Goal: Book appointment/travel/reservation

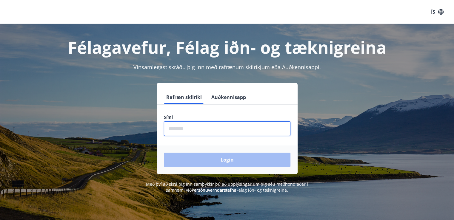
click at [179, 126] on input "phone" at bounding box center [227, 128] width 126 height 15
type input "********"
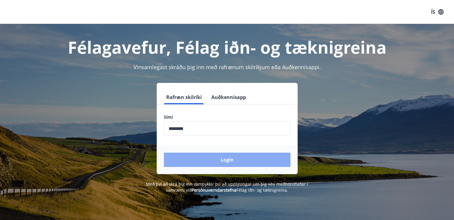
click at [223, 158] on button "Login" at bounding box center [227, 160] width 126 height 14
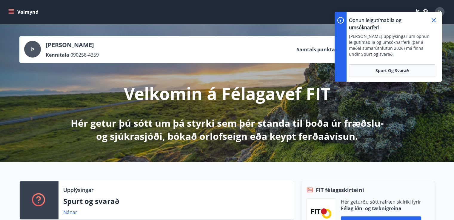
click at [432, 18] on icon at bounding box center [433, 20] width 7 height 7
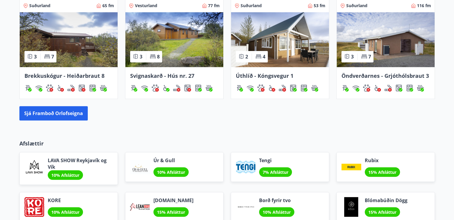
scroll to position [358, 0]
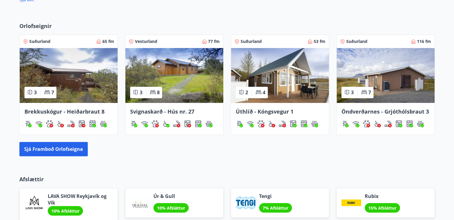
click at [295, 86] on img at bounding box center [280, 75] width 98 height 55
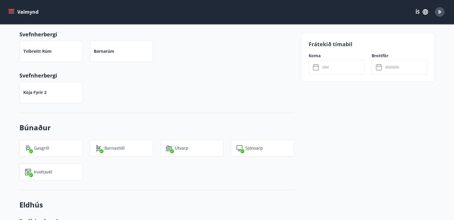
scroll to position [298, 0]
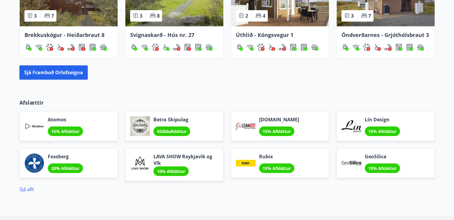
scroll to position [391, 0]
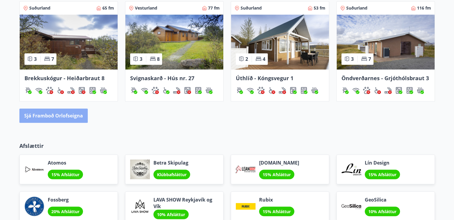
click at [66, 113] on button "Sjá framboð orlofseigna" at bounding box center [53, 116] width 68 height 14
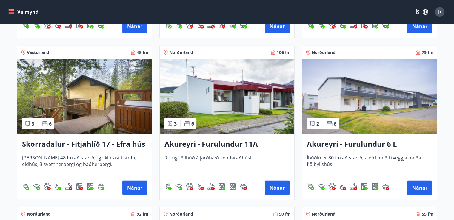
scroll to position [1551, 0]
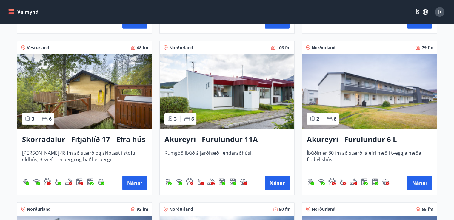
click at [250, 92] on img at bounding box center [227, 91] width 135 height 75
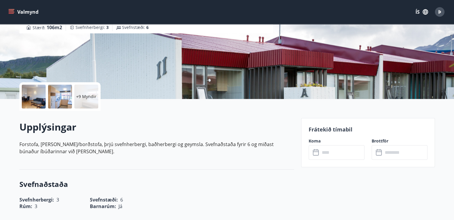
scroll to position [89, 0]
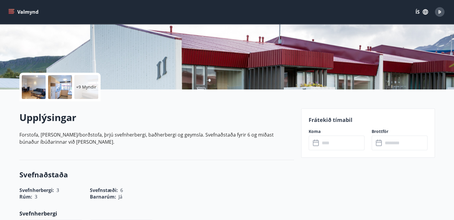
click at [311, 142] on div "​ ​" at bounding box center [336, 143] width 56 height 15
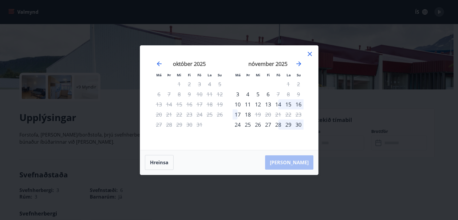
click at [309, 54] on icon at bounding box center [310, 54] width 4 height 4
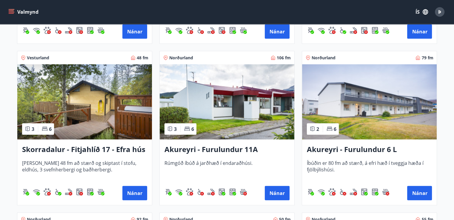
scroll to position [1551, 0]
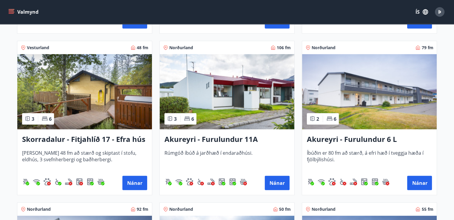
click at [383, 105] on img at bounding box center [369, 91] width 135 height 75
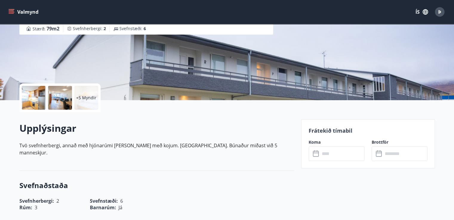
scroll to position [89, 0]
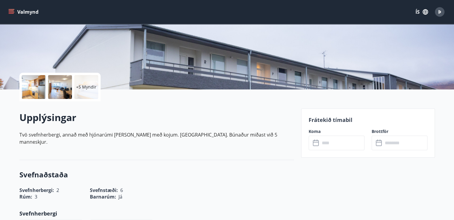
click at [315, 129] on label "Koma" at bounding box center [336, 132] width 56 height 6
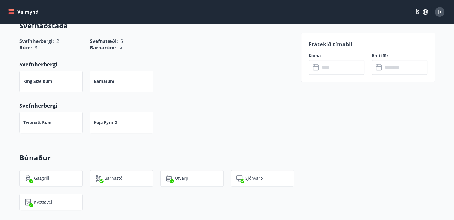
scroll to position [179, 0]
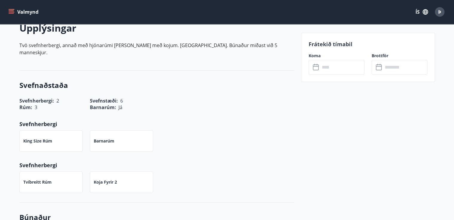
click at [325, 43] on p "Frátekið tímabil" at bounding box center [367, 44] width 119 height 8
click at [320, 69] on input "text" at bounding box center [342, 67] width 44 height 15
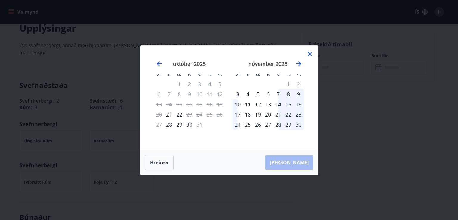
click at [278, 114] on div "21" at bounding box center [278, 114] width 10 height 10
click at [161, 62] on icon "Move backward to switch to the previous month." at bounding box center [159, 63] width 7 height 7
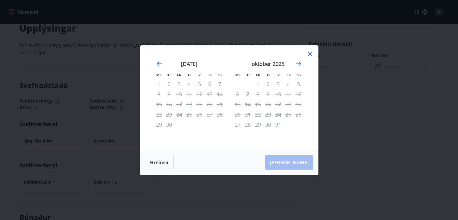
click at [308, 53] on icon at bounding box center [309, 53] width 7 height 7
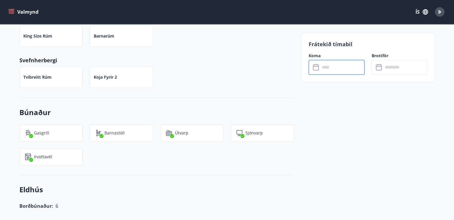
scroll to position [239, 0]
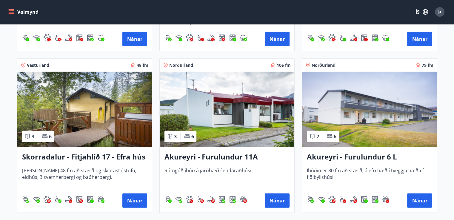
scroll to position [1581, 0]
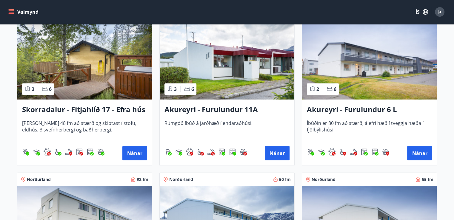
click at [255, 67] on img at bounding box center [227, 61] width 135 height 75
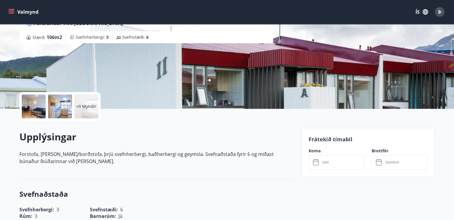
scroll to position [119, 0]
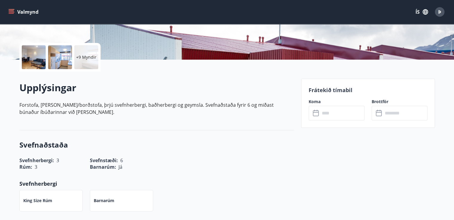
click at [327, 112] on input "text" at bounding box center [342, 113] width 44 height 15
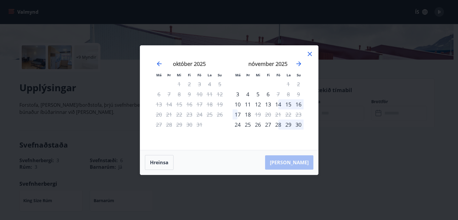
click at [310, 52] on icon at bounding box center [309, 53] width 7 height 7
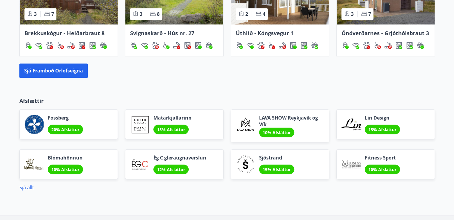
scroll to position [361, 0]
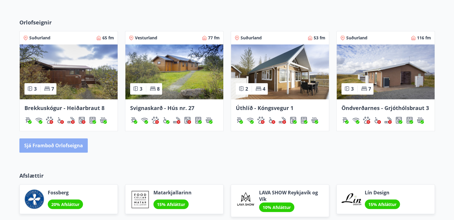
click at [60, 146] on button "Sjá framboð orlofseigna" at bounding box center [53, 145] width 68 height 14
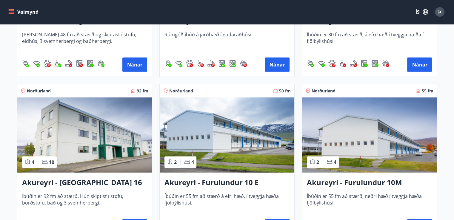
scroll to position [1670, 0]
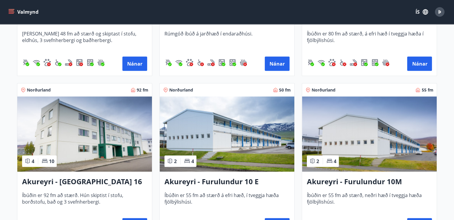
click at [71, 167] on img at bounding box center [84, 134] width 135 height 75
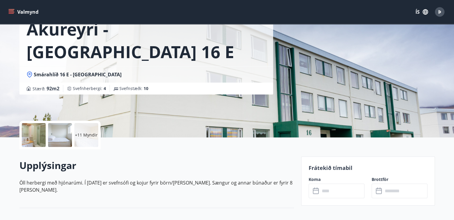
scroll to position [119, 0]
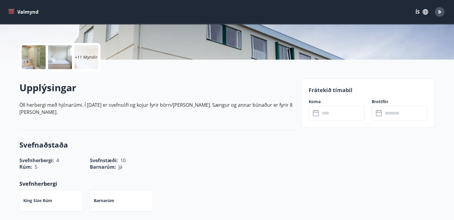
click at [327, 97] on div "Frátekið tímabil Koma ​ ​ Brottför ​ ​" at bounding box center [368, 103] width 134 height 49
click at [318, 114] on icon at bounding box center [316, 113] width 6 height 6
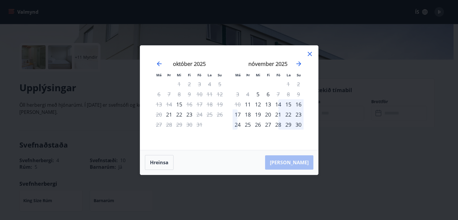
click at [309, 55] on icon at bounding box center [309, 53] width 7 height 7
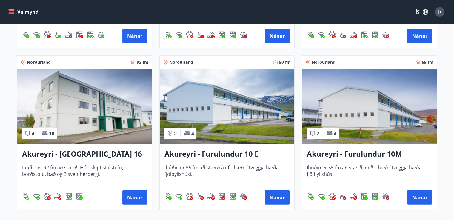
scroll to position [1700, 0]
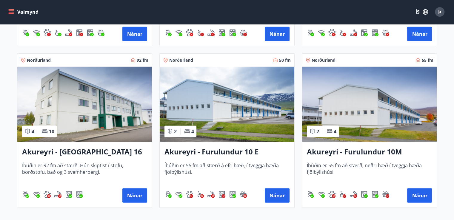
click at [202, 129] on img at bounding box center [227, 104] width 135 height 75
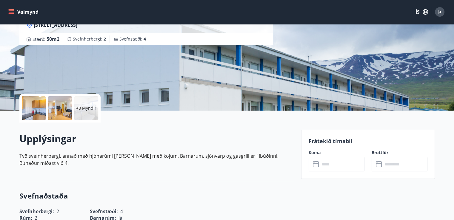
scroll to position [119, 0]
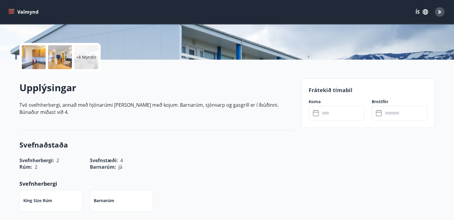
click at [314, 93] on p "Frátekið tímabil" at bounding box center [367, 90] width 119 height 8
click at [315, 108] on div "​ ​" at bounding box center [336, 113] width 56 height 15
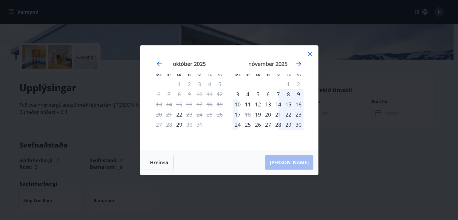
click at [310, 55] on icon at bounding box center [309, 53] width 7 height 7
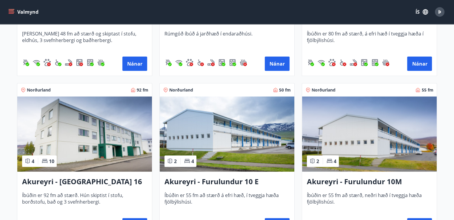
scroll to position [1700, 0]
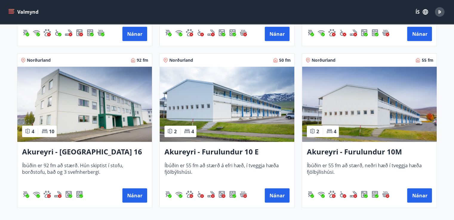
click at [311, 109] on img at bounding box center [369, 104] width 135 height 75
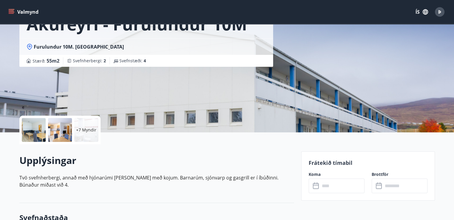
scroll to position [119, 0]
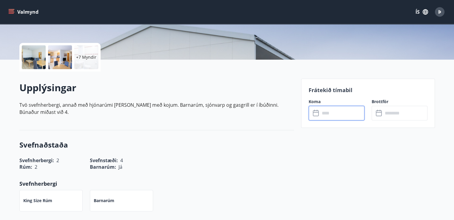
click at [329, 114] on input "text" at bounding box center [342, 113] width 44 height 15
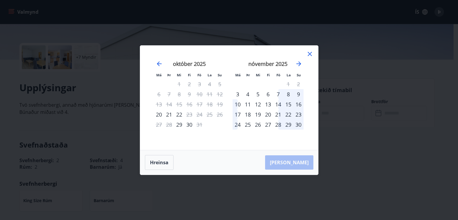
click at [308, 53] on icon at bounding box center [309, 53] width 7 height 7
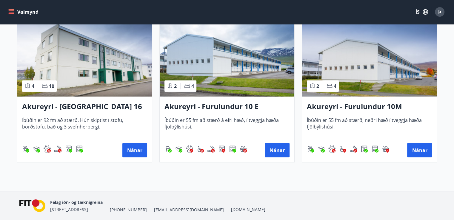
scroll to position [1736, 0]
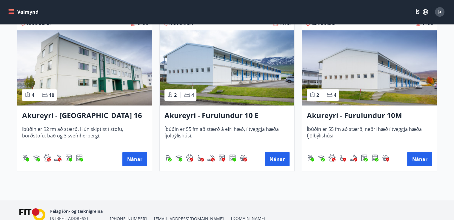
click at [375, 82] on img at bounding box center [369, 67] width 135 height 75
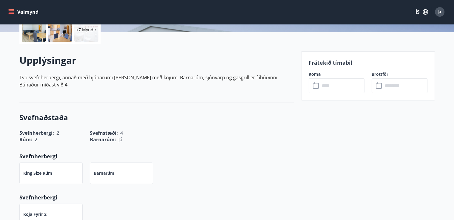
scroll to position [179, 0]
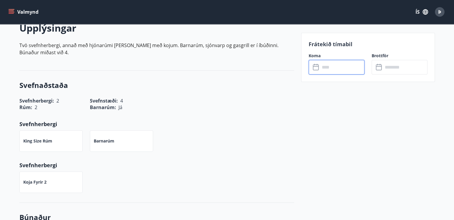
click at [320, 68] on input "text" at bounding box center [342, 67] width 44 height 15
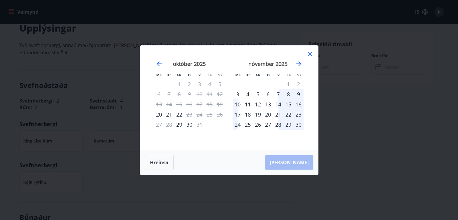
click at [311, 55] on icon at bounding box center [309, 53] width 7 height 7
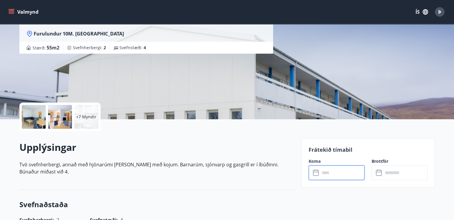
scroll to position [0, 0]
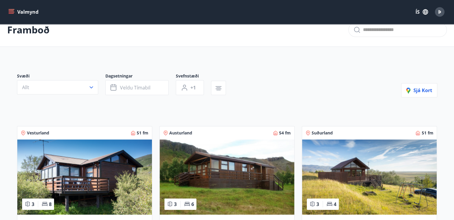
scroll to position [7, 0]
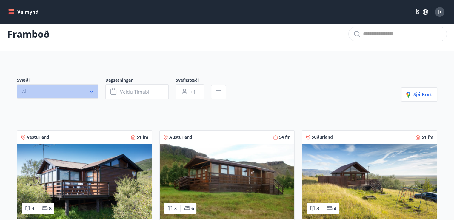
click at [91, 92] on icon "button" at bounding box center [91, 92] width 4 height 2
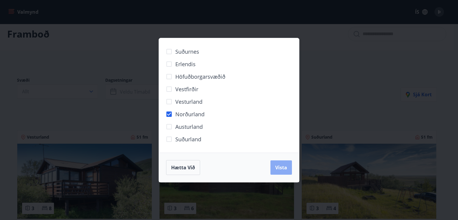
click at [281, 165] on span "Vista" at bounding box center [281, 167] width 12 height 7
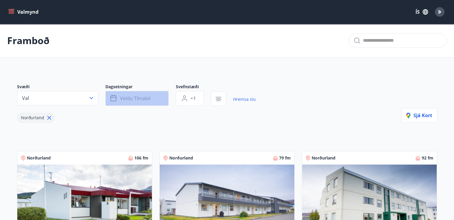
click at [138, 98] on span "Veldu tímabil" at bounding box center [135, 98] width 30 height 7
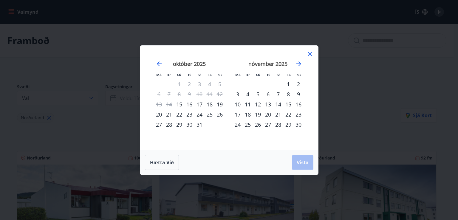
click at [189, 114] on div "23" at bounding box center [189, 114] width 10 height 10
click at [218, 114] on div "26" at bounding box center [220, 114] width 10 height 10
click at [299, 161] on span "Vista" at bounding box center [303, 162] width 12 height 7
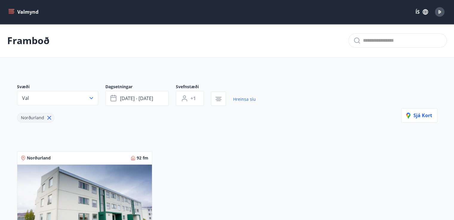
scroll to position [89, 0]
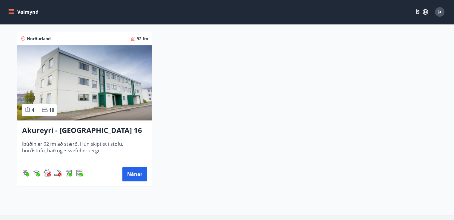
click at [105, 118] on img at bounding box center [84, 82] width 135 height 75
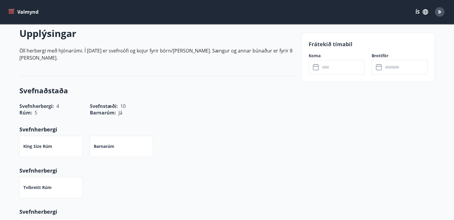
scroll to position [179, 0]
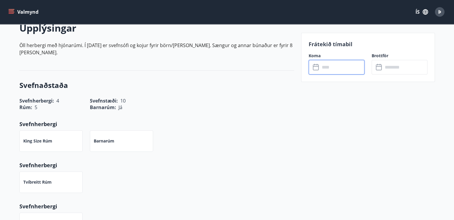
click at [336, 72] on input "text" at bounding box center [342, 67] width 44 height 15
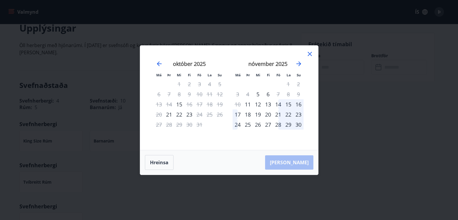
click at [310, 50] on icon at bounding box center [309, 53] width 7 height 7
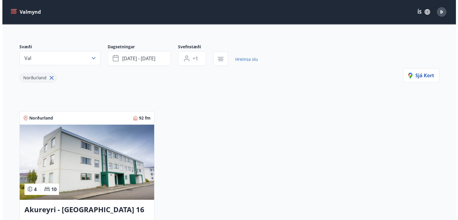
scroll to position [30, 0]
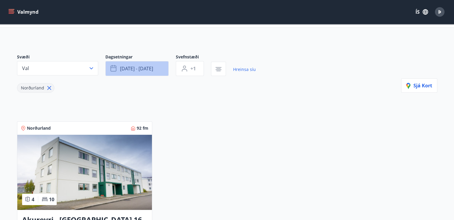
click at [126, 69] on span "[DATE] - [DATE]" at bounding box center [136, 68] width 33 height 7
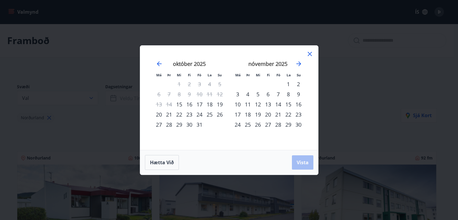
click at [191, 113] on div "23" at bounding box center [189, 114] width 10 height 10
click at [200, 114] on div "24" at bounding box center [199, 114] width 10 height 10
click at [189, 116] on div "23" at bounding box center [189, 114] width 10 height 10
click at [219, 116] on div "26" at bounding box center [220, 114] width 10 height 10
click at [187, 115] on div "23" at bounding box center [189, 114] width 10 height 10
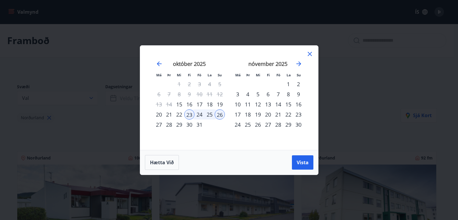
click at [310, 53] on icon at bounding box center [310, 54] width 4 height 4
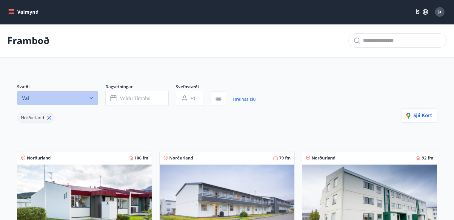
click at [93, 96] on icon "button" at bounding box center [91, 98] width 6 height 6
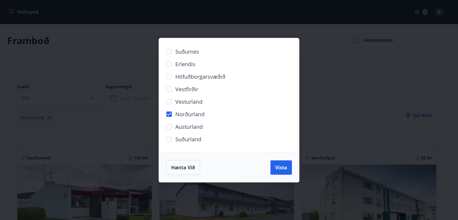
click at [194, 115] on span "Norðurland" at bounding box center [189, 114] width 29 height 8
drag, startPoint x: 277, startPoint y: 165, endPoint x: 276, endPoint y: 162, distance: 3.2
click at [276, 164] on span "Vista" at bounding box center [281, 167] width 12 height 7
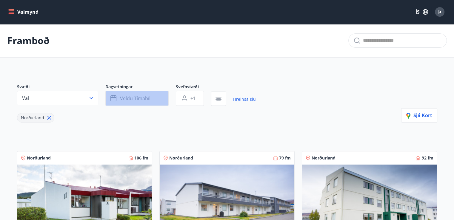
click at [154, 100] on button "Veldu tímabil" at bounding box center [136, 98] width 63 height 15
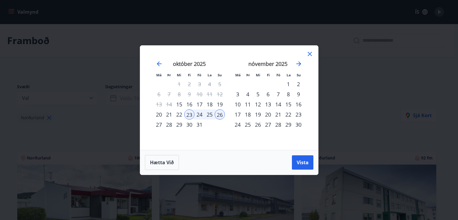
click at [199, 113] on div "24" at bounding box center [199, 114] width 10 height 10
click at [219, 114] on div "26" at bounding box center [220, 114] width 10 height 10
click at [190, 113] on div "23" at bounding box center [189, 114] width 10 height 10
click at [221, 114] on div "26" at bounding box center [220, 114] width 10 height 10
click at [199, 114] on div "24" at bounding box center [199, 114] width 10 height 10
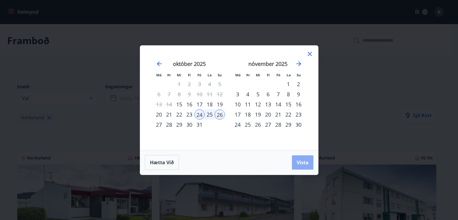
click at [300, 158] on button "Vista" at bounding box center [302, 162] width 21 height 14
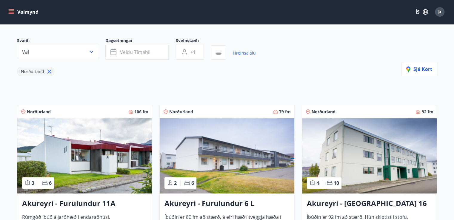
scroll to position [30, 0]
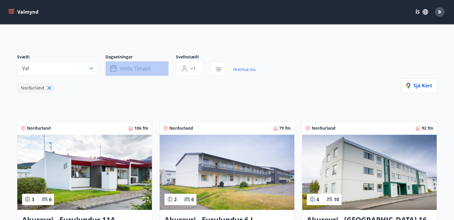
click at [138, 70] on span "Veldu tímabil" at bounding box center [135, 68] width 30 height 7
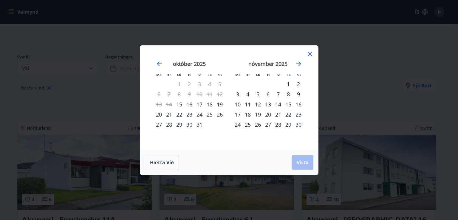
click at [199, 114] on div "24" at bounding box center [199, 114] width 10 height 10
click at [220, 115] on div "26" at bounding box center [220, 114] width 10 height 10
click at [297, 158] on button "Vista" at bounding box center [302, 162] width 21 height 14
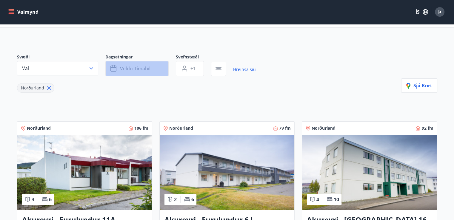
click at [153, 69] on button "Veldu tímabil" at bounding box center [136, 68] width 63 height 15
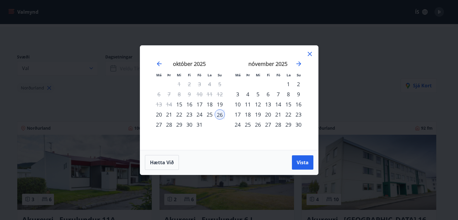
click at [198, 115] on div "24" at bounding box center [199, 114] width 10 height 10
click at [218, 114] on div "26" at bounding box center [220, 114] width 10 height 10
click at [299, 163] on span "Vista" at bounding box center [303, 162] width 12 height 7
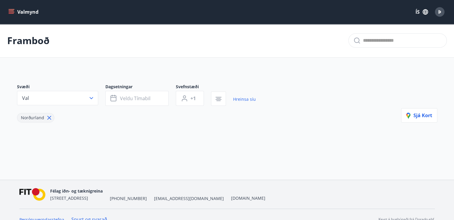
scroll to position [10, 0]
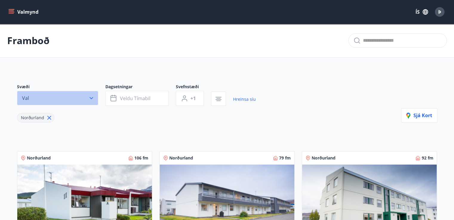
click at [92, 96] on icon "button" at bounding box center [91, 98] width 6 height 6
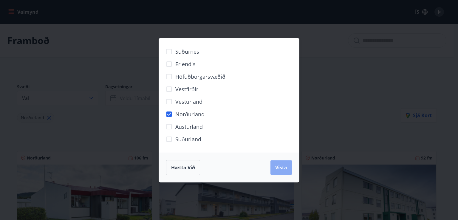
click at [283, 170] on span "Vista" at bounding box center [281, 167] width 12 height 7
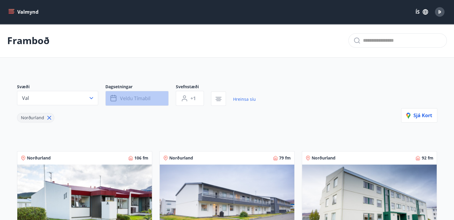
click at [126, 97] on span "Veldu tímabil" at bounding box center [135, 98] width 30 height 7
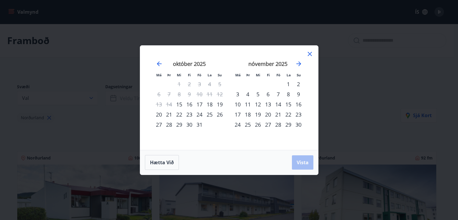
click at [199, 115] on div "24" at bounding box center [199, 114] width 10 height 10
click at [219, 113] on div "26" at bounding box center [220, 114] width 10 height 10
click at [302, 161] on span "Vista" at bounding box center [303, 162] width 12 height 7
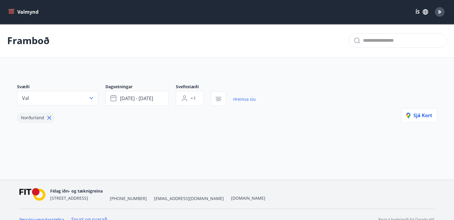
scroll to position [10, 0]
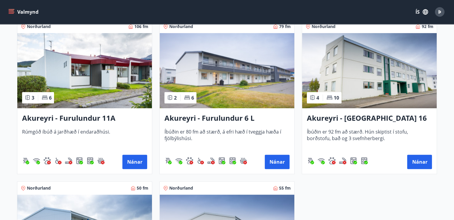
scroll to position [179, 0]
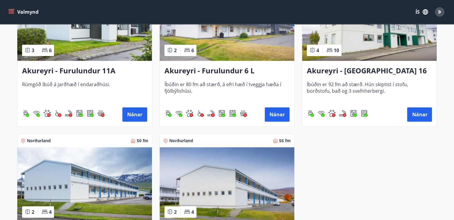
click at [360, 39] on img at bounding box center [369, 23] width 135 height 75
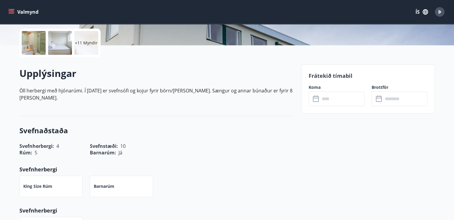
scroll to position [119, 0]
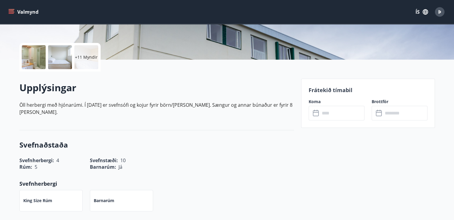
click at [318, 101] on label "Koma" at bounding box center [336, 102] width 56 height 6
click at [323, 112] on input "text" at bounding box center [342, 113] width 44 height 15
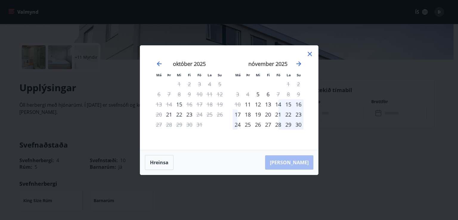
click at [309, 54] on icon at bounding box center [310, 54] width 4 height 4
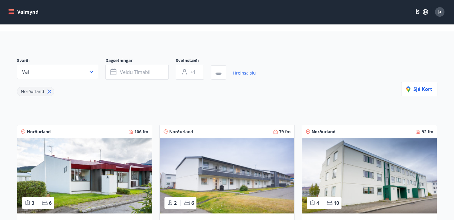
scroll to position [89, 0]
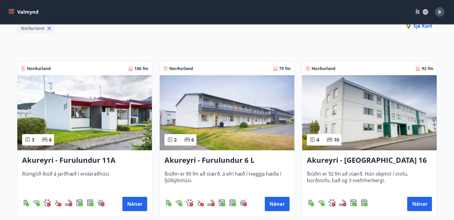
click at [84, 112] on img at bounding box center [84, 112] width 135 height 75
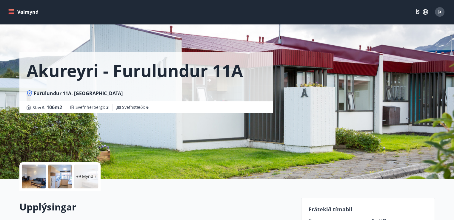
scroll to position [119, 0]
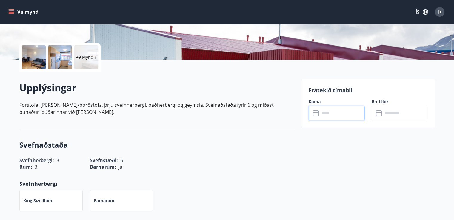
click at [325, 110] on input "text" at bounding box center [342, 113] width 44 height 15
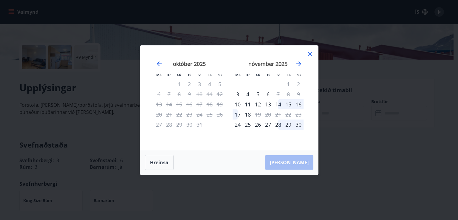
click at [311, 52] on icon at bounding box center [309, 53] width 7 height 7
